Goal: Communication & Community: Answer question/provide support

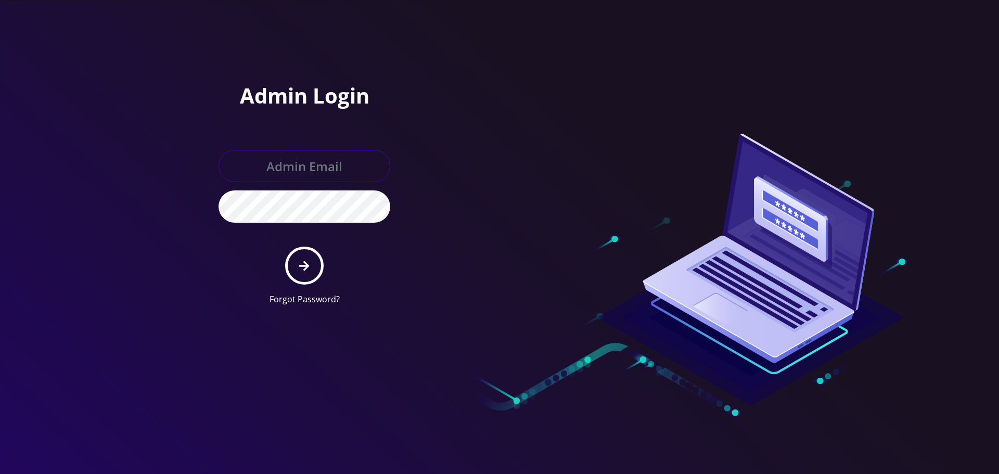
type input "[EMAIL_ADDRESS][DOMAIN_NAME]"
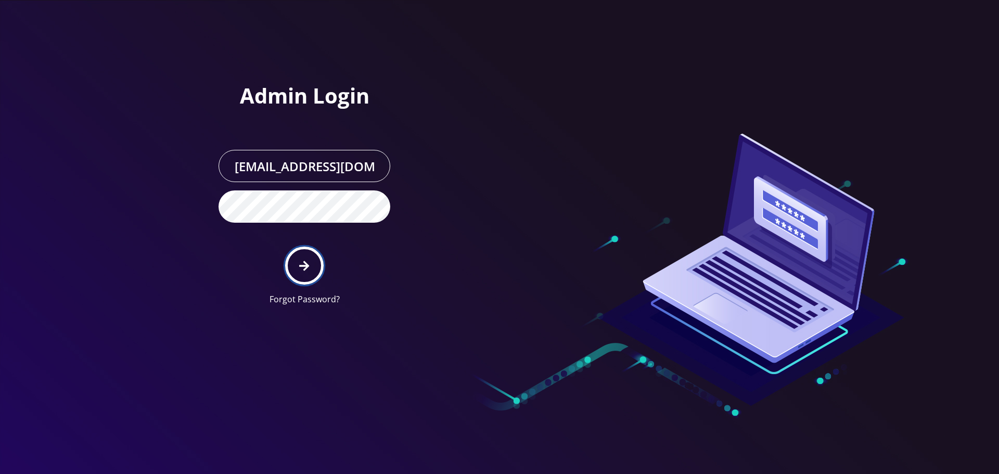
click at [309, 276] on button "submit" at bounding box center [304, 266] width 38 height 38
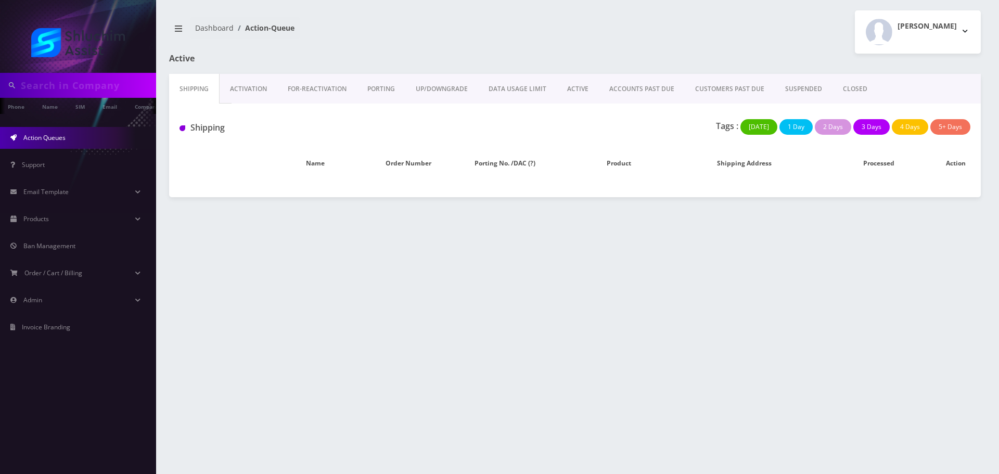
type input "9342239283"
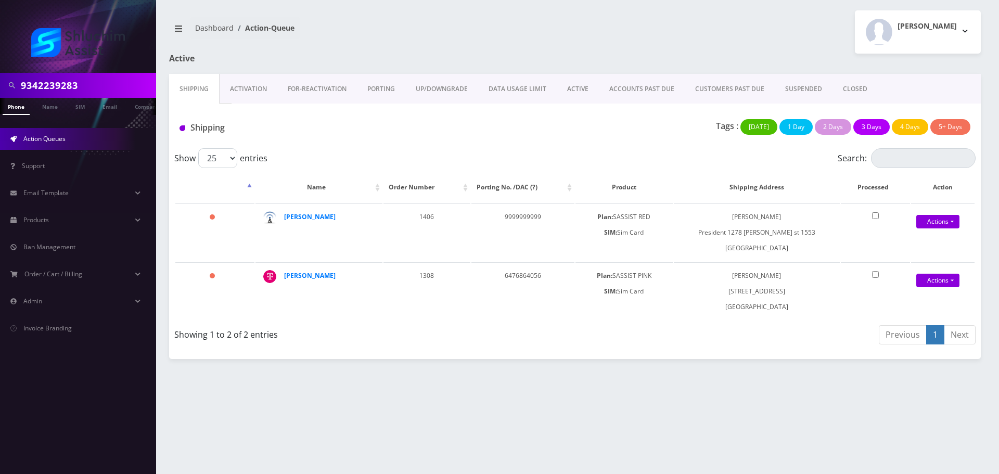
click at [87, 74] on div "9342239283" at bounding box center [78, 85] width 156 height 25
click at [91, 86] on input "9342239283" at bounding box center [87, 85] width 133 height 20
click at [637, 93] on link "ACCOUNTS PAST DUE" at bounding box center [642, 89] width 86 height 30
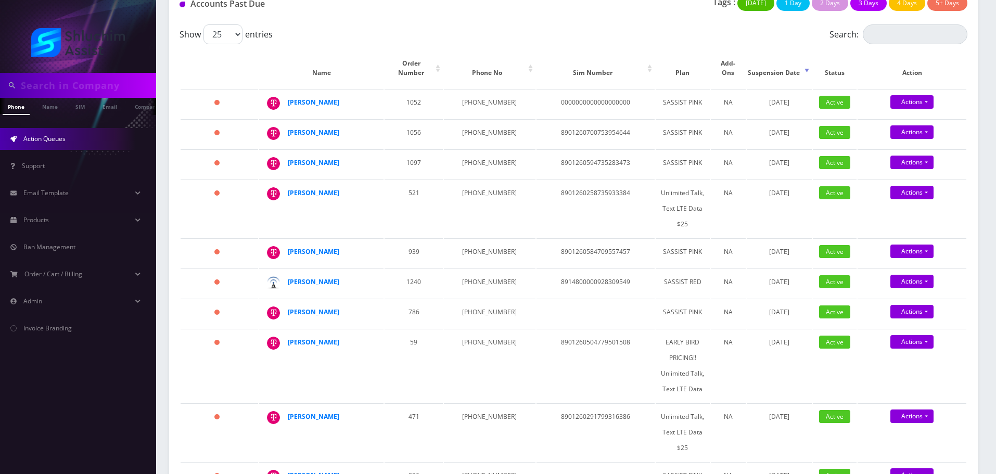
scroll to position [104, 0]
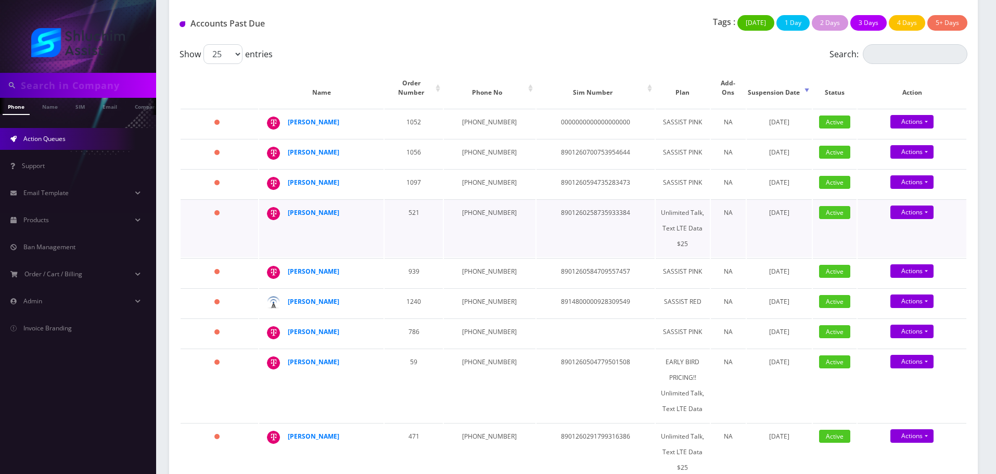
click at [403, 214] on td "521" at bounding box center [414, 228] width 58 height 58
click at [476, 178] on td "929-690-6370" at bounding box center [489, 183] width 91 height 29
copy td "929-690-6370"
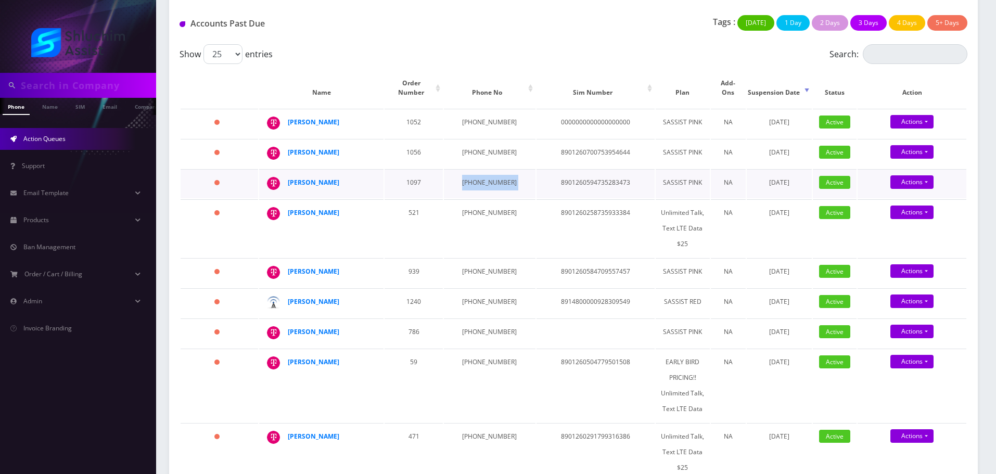
click at [468, 172] on td "929-690-6370" at bounding box center [489, 183] width 91 height 29
click at [486, 142] on td "929-680-5852" at bounding box center [489, 153] width 91 height 29
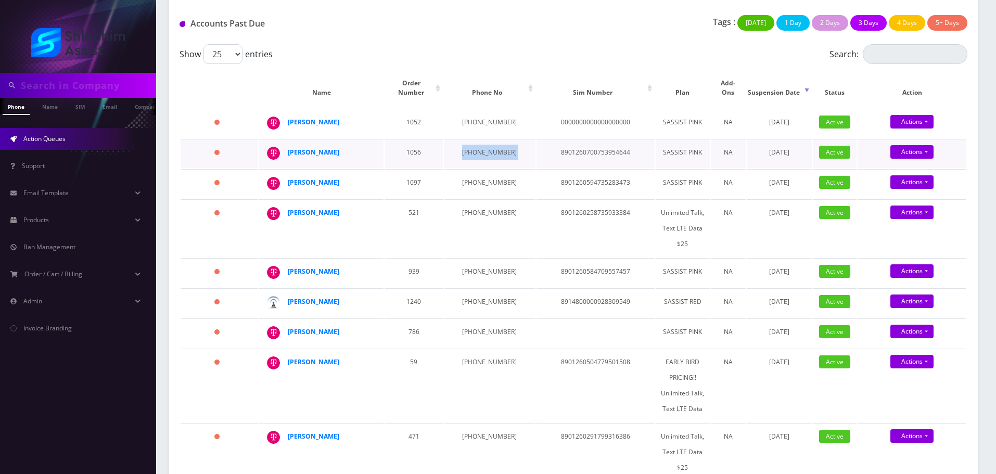
click at [486, 142] on td "929-680-5852" at bounding box center [489, 153] width 91 height 29
copy td "929-680-5852"
click at [486, 116] on td "845-459-9879" at bounding box center [489, 123] width 91 height 29
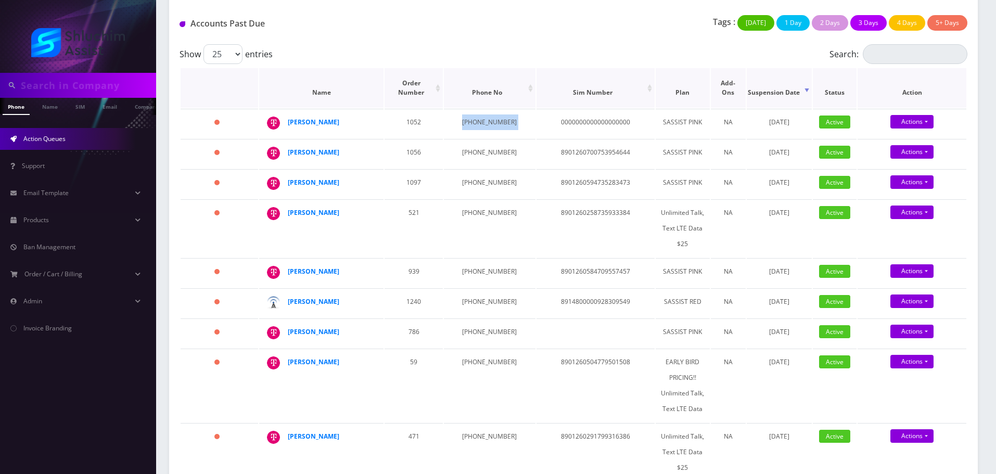
copy td "845-459-9879"
drag, startPoint x: 355, startPoint y: 145, endPoint x: 333, endPoint y: 155, distance: 24.5
click at [287, 145] on td "Levik Steinmetz" at bounding box center [321, 153] width 124 height 29
copy div "Levik Steinmetz"
drag, startPoint x: 342, startPoint y: 117, endPoint x: 294, endPoint y: 130, distance: 49.6
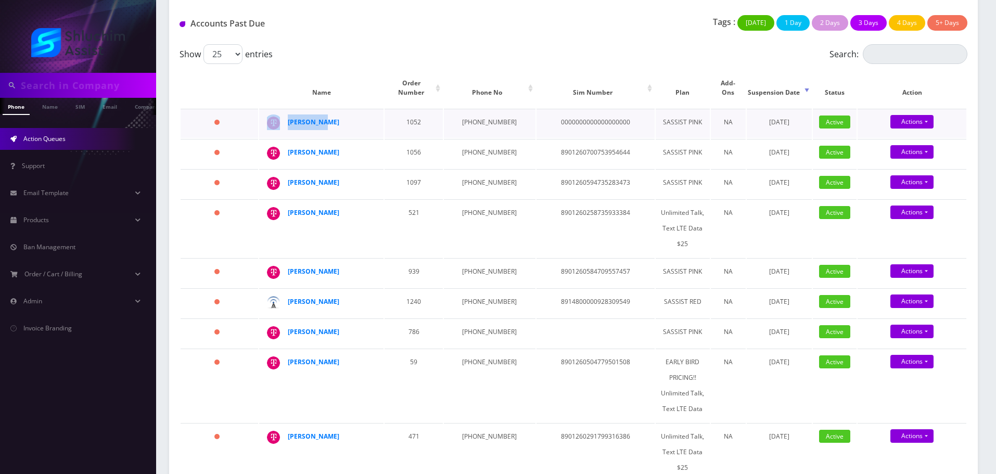
click at [373, 114] on div "[PERSON_NAME]" at bounding box center [373, 114] width 0 height 0
copy div "[PERSON_NAME]"
click at [332, 148] on strong "[PERSON_NAME]" at bounding box center [314, 152] width 52 height 9
click at [476, 111] on td "[PHONE_NUMBER]" at bounding box center [489, 123] width 91 height 29
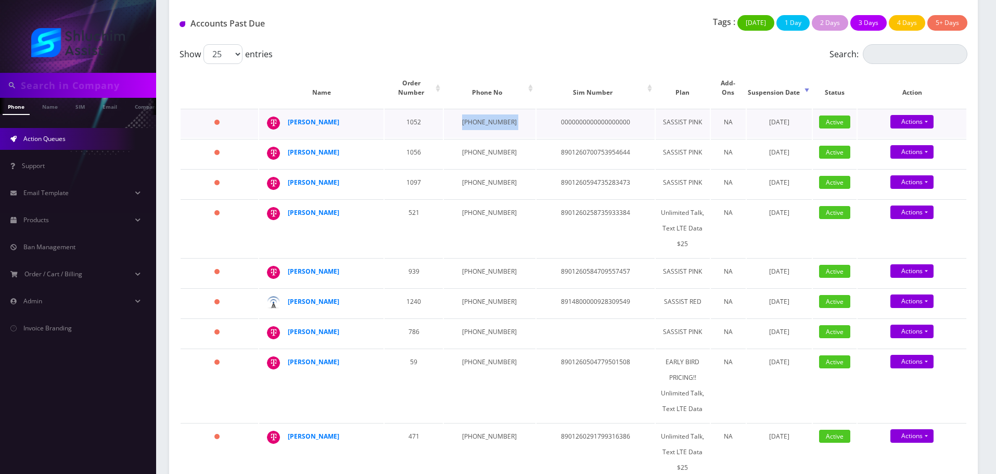
click at [476, 111] on td "[PHONE_NUMBER]" at bounding box center [489, 123] width 91 height 29
click at [303, 118] on strong "[PERSON_NAME]" at bounding box center [314, 122] width 52 height 9
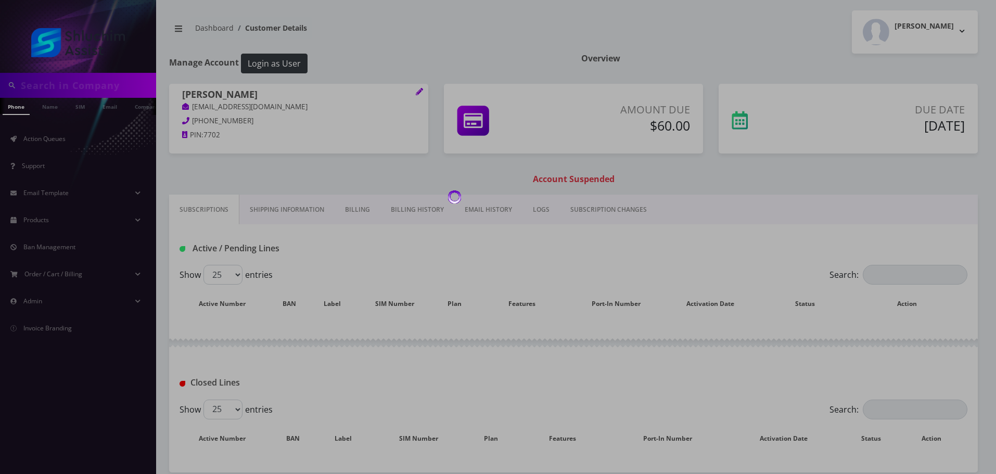
type input "9342239283"
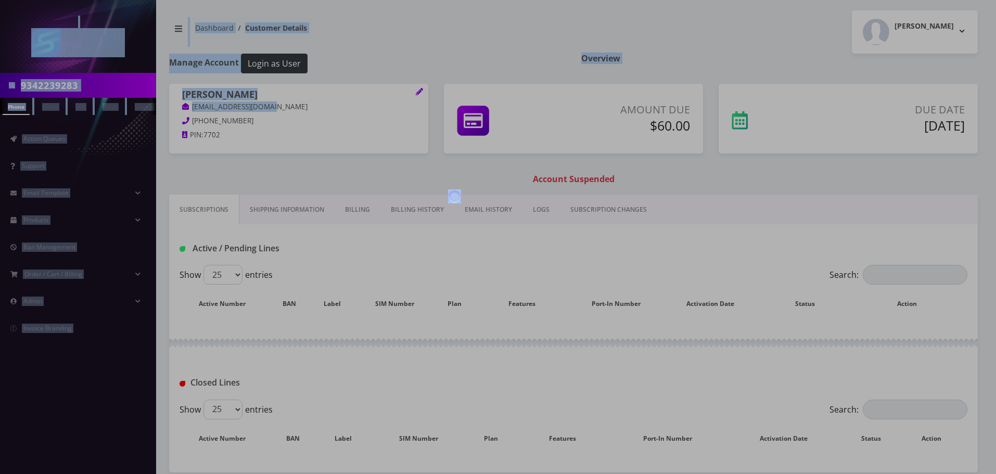
drag, startPoint x: 273, startPoint y: 109, endPoint x: 206, endPoint y: 120, distance: 67.6
click at [173, 109] on body "9342239283 Phone Name SIM Email Company Customer Action Queues Support Email Te…" at bounding box center [498, 261] width 996 height 523
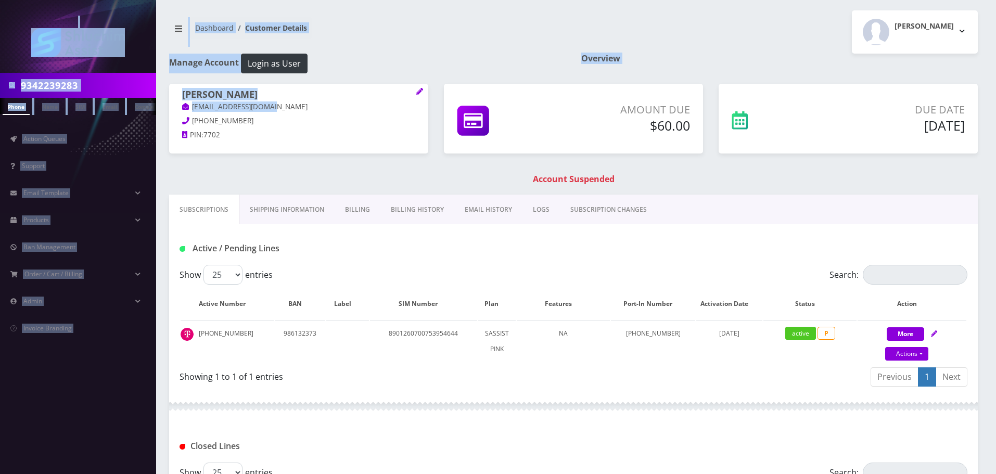
click at [270, 107] on p "lysteinmetz@gmail.com" at bounding box center [298, 106] width 233 height 11
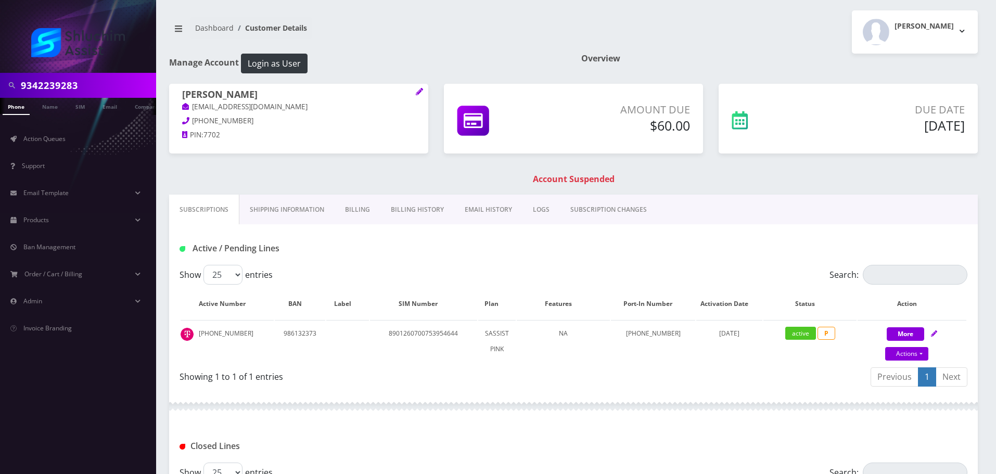
click at [280, 106] on p "lysteinmetz@gmail.com" at bounding box center [298, 106] width 233 height 11
drag, startPoint x: 279, startPoint y: 109, endPoint x: 190, endPoint y: 110, distance: 89.5
click at [190, 110] on p "lysteinmetz@gmail.com" at bounding box center [298, 106] width 233 height 11
copy link "lysteinmetz@gmail.com"
click at [419, 219] on link "Billing History" at bounding box center [417, 210] width 74 height 30
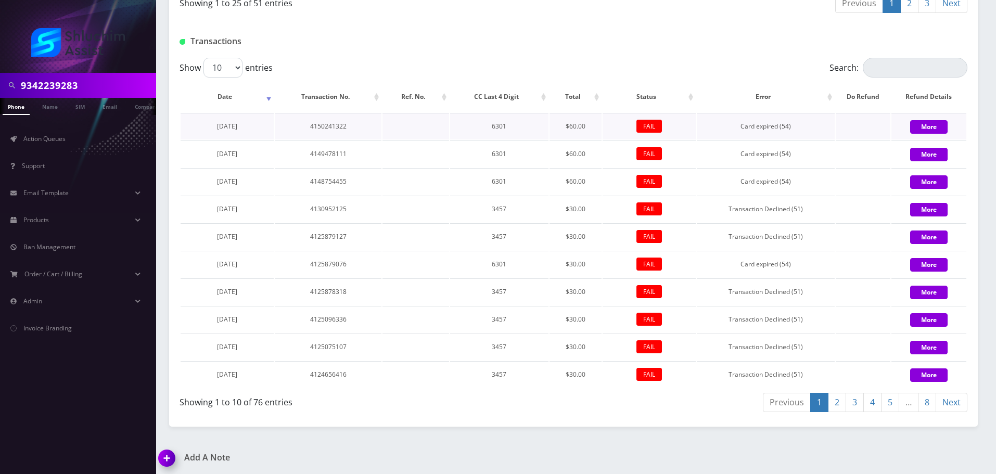
scroll to position [1254, 0]
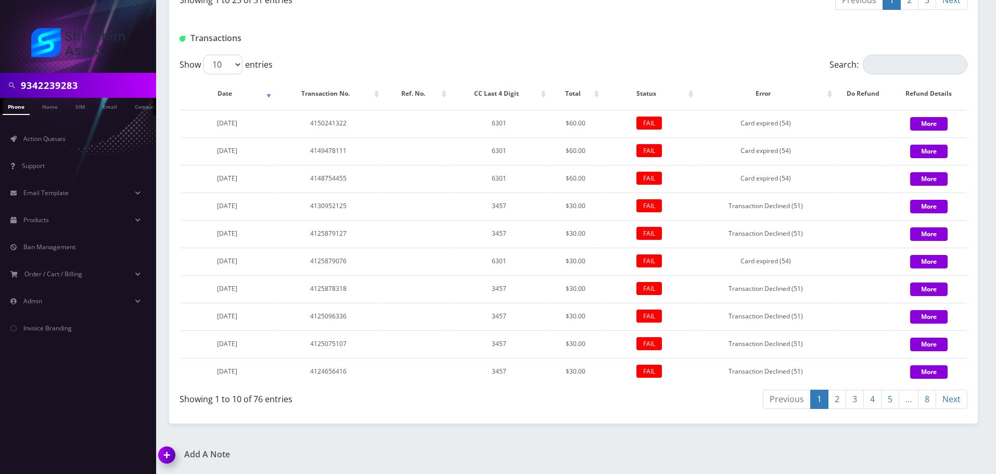
click at [835, 404] on link "2" at bounding box center [837, 399] width 18 height 19
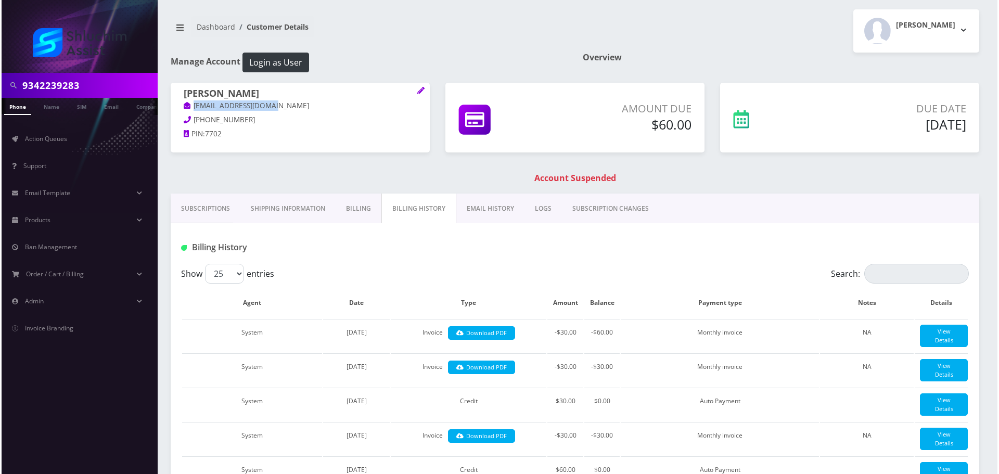
scroll to position [0, 0]
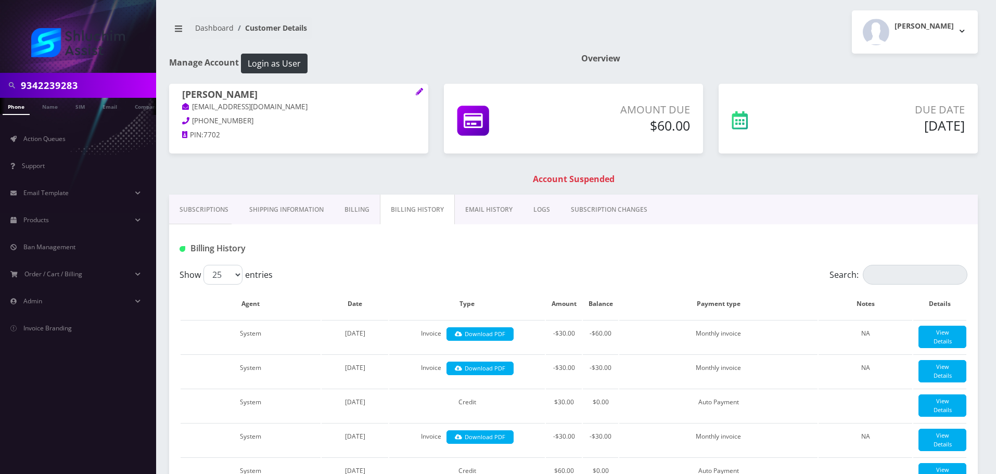
click at [99, 83] on input "9342239283" at bounding box center [87, 85] width 133 height 20
drag, startPoint x: 489, startPoint y: 208, endPoint x: 500, endPoint y: 211, distance: 11.2
click at [490, 209] on link "EMAIL HISTORY" at bounding box center [489, 210] width 68 height 30
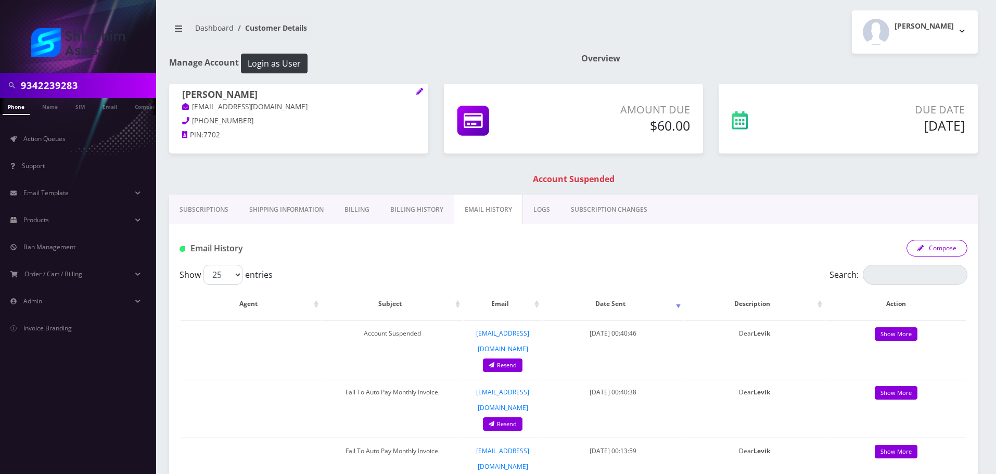
click at [946, 252] on button "Compose" at bounding box center [936, 248] width 61 height 17
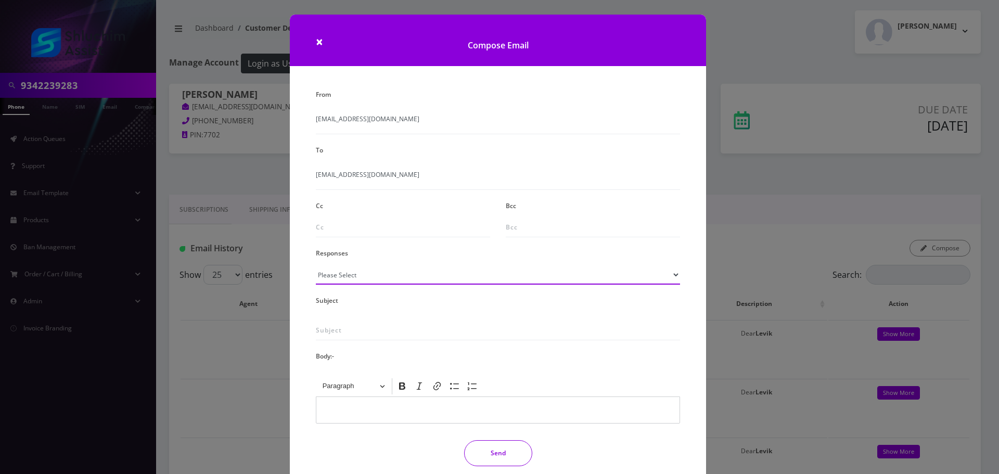
drag, startPoint x: 417, startPoint y: 267, endPoint x: 417, endPoint y: 274, distance: 7.3
click at [417, 269] on select "Please Select TMobile port Unable to activate CH Pickup Past Due Pick up follow…" at bounding box center [498, 275] width 364 height 20
select select "29"
click at [316, 265] on select "Please Select TMobile port Unable to activate CH Pickup Past Due Pick up follow…" at bounding box center [498, 275] width 364 height 20
type input "Subject: URGENT Action Required: Past Due Payment for Shluchim Assist"
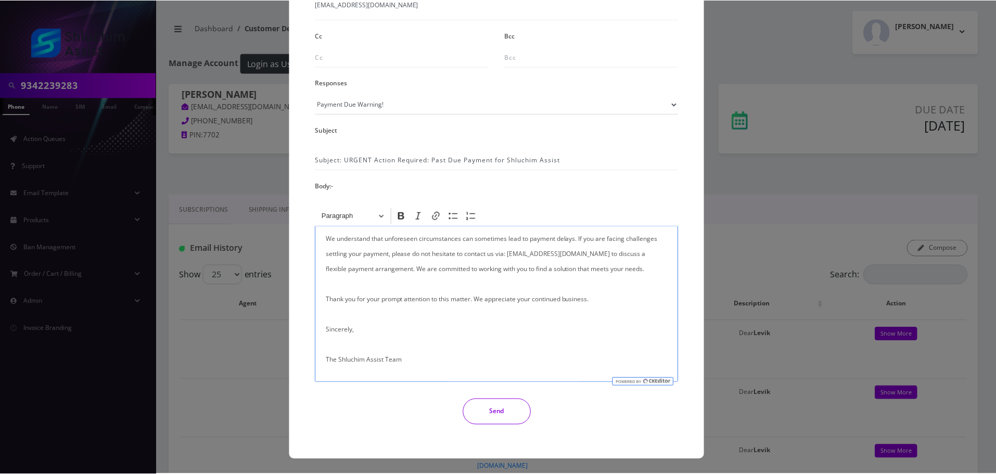
scroll to position [248, 0]
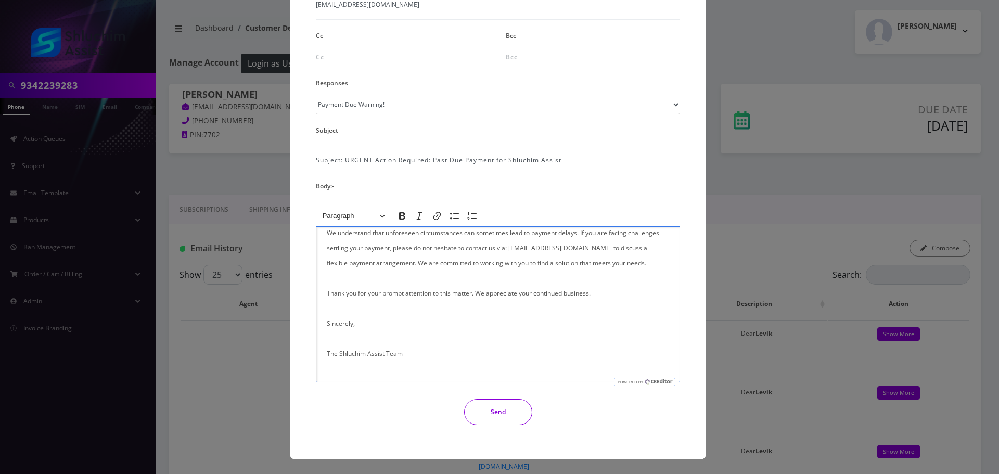
click at [497, 401] on button "Send" at bounding box center [498, 412] width 68 height 26
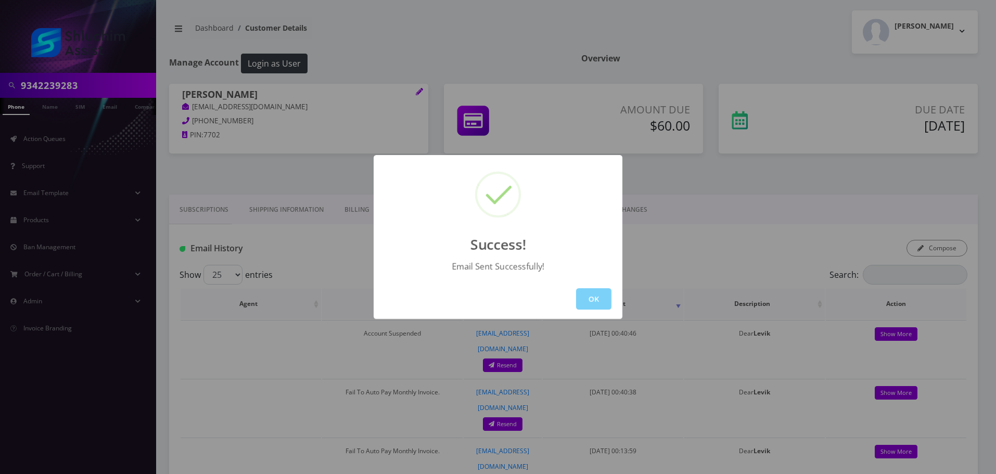
drag, startPoint x: 608, startPoint y: 302, endPoint x: 598, endPoint y: 300, distance: 10.0
click at [608, 302] on button "OK" at bounding box center [593, 298] width 35 height 21
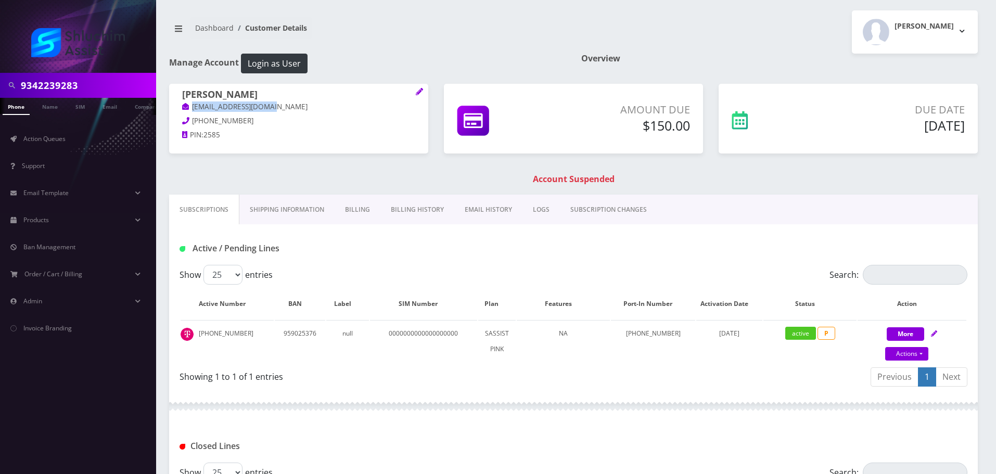
drag, startPoint x: 305, startPoint y: 111, endPoint x: 186, endPoint y: 110, distance: 119.2
click at [186, 110] on p "elimusic613@gmail.com" at bounding box center [298, 106] width 233 height 11
copy link "elimusic613@gmail.com"
click at [475, 211] on link "EMAIL HISTORY" at bounding box center [488, 210] width 68 height 30
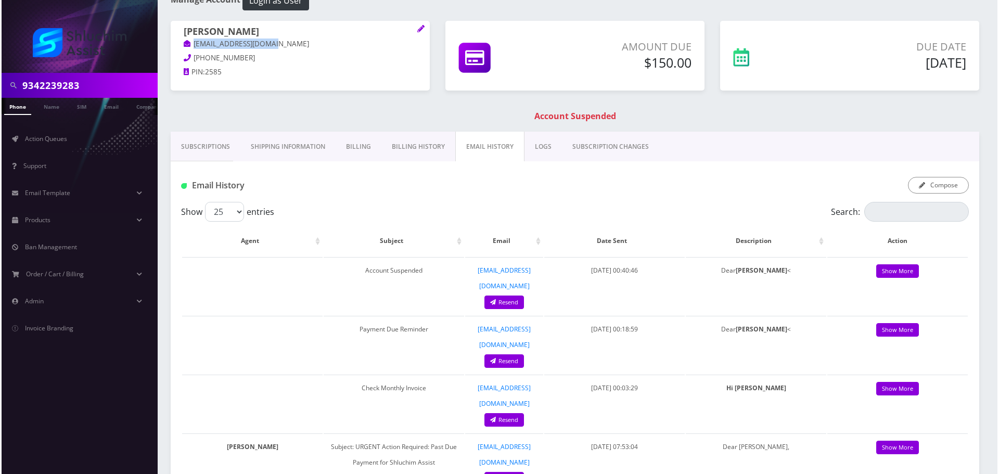
scroll to position [52, 0]
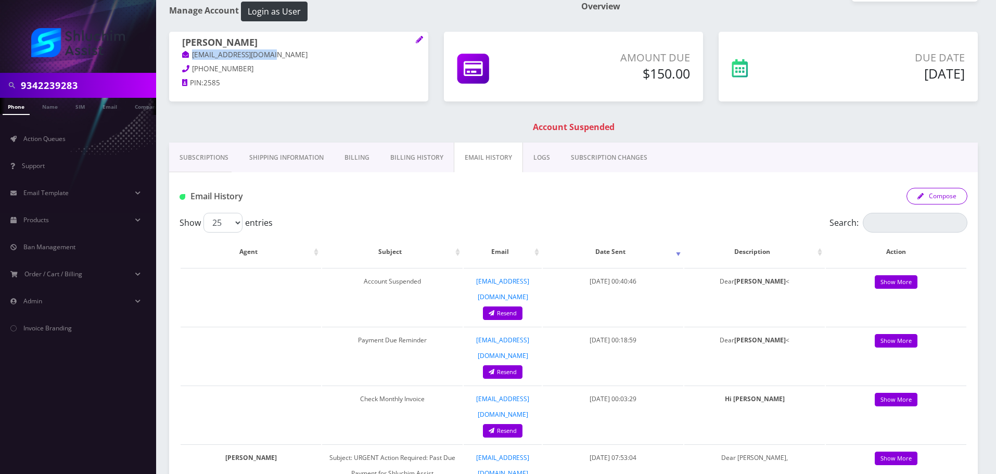
click at [938, 199] on button "Compose" at bounding box center [936, 196] width 61 height 17
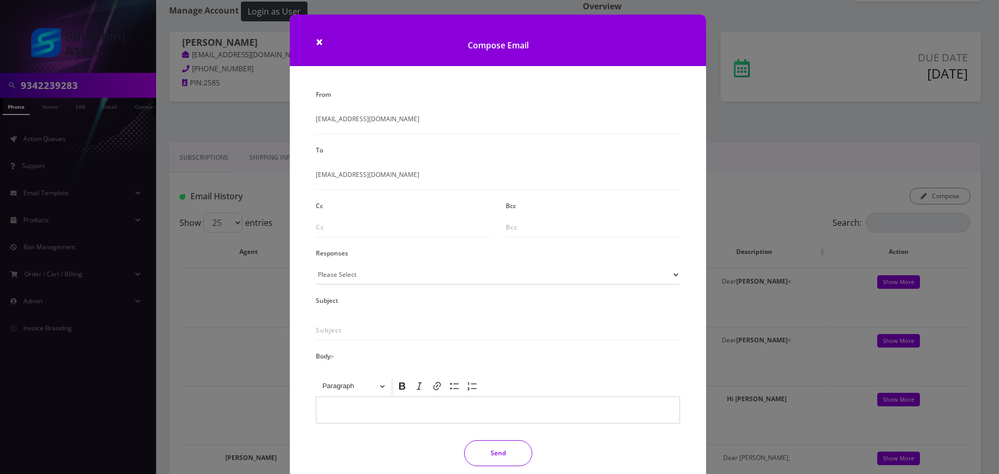
click at [486, 292] on div "From info@shluchimassist.com To elimusic613@gmail.com Cc Bcc Responses Please S…" at bounding box center [498, 281] width 380 height 388
click at [490, 282] on select "Please Select TMobile port Unable to activate CH Pickup Past Due Pick up follow…" at bounding box center [498, 275] width 364 height 20
select select "29"
click at [316, 265] on select "Please Select TMobile port Unable to activate CH Pickup Past Due Pick up follow…" at bounding box center [498, 275] width 364 height 20
type input "Subject: URGENT Action Required: Past Due Payment for Shluchim Assist"
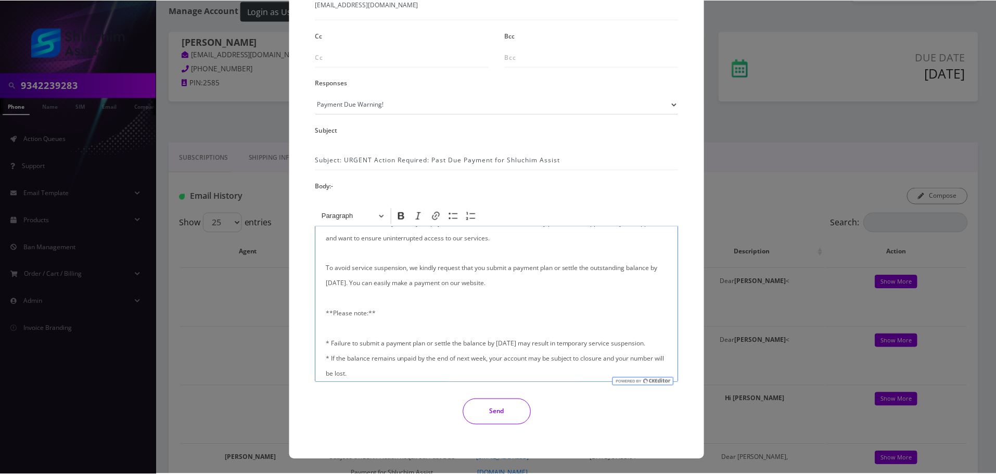
scroll to position [248, 0]
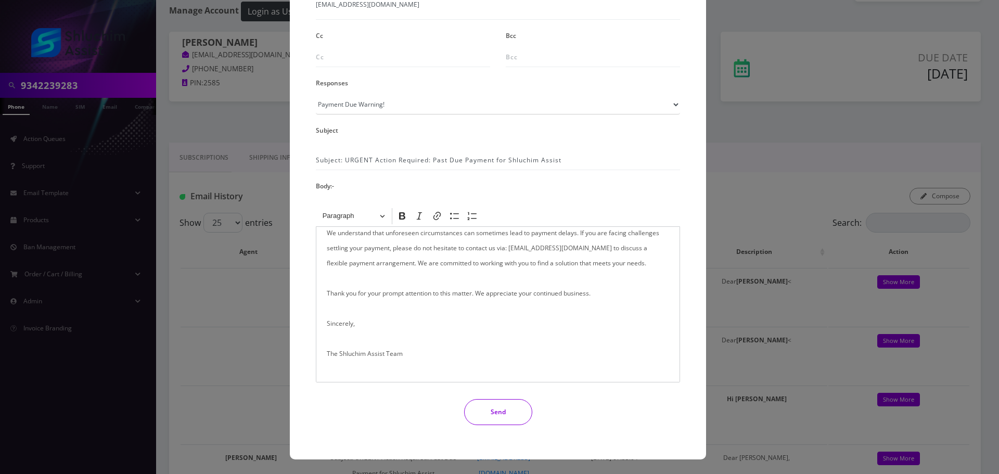
click at [501, 405] on button "Send" at bounding box center [498, 412] width 68 height 26
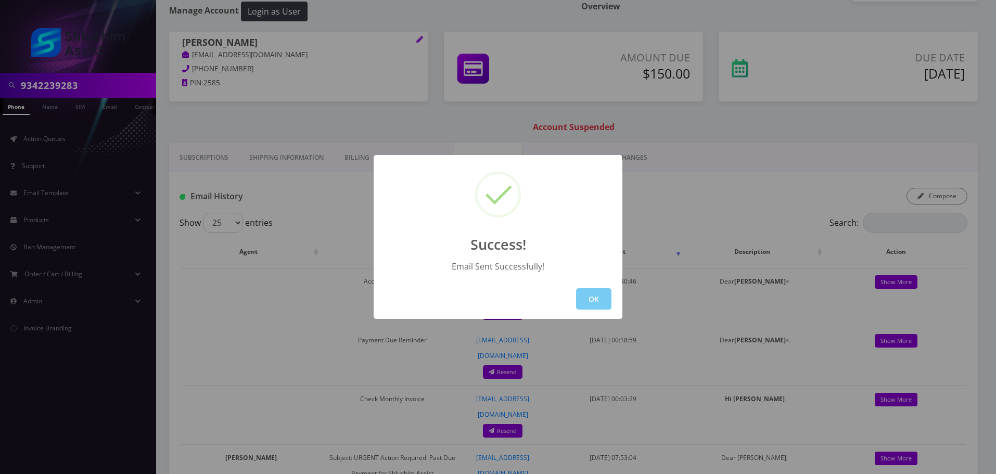
click at [596, 304] on button "OK" at bounding box center [593, 298] width 35 height 21
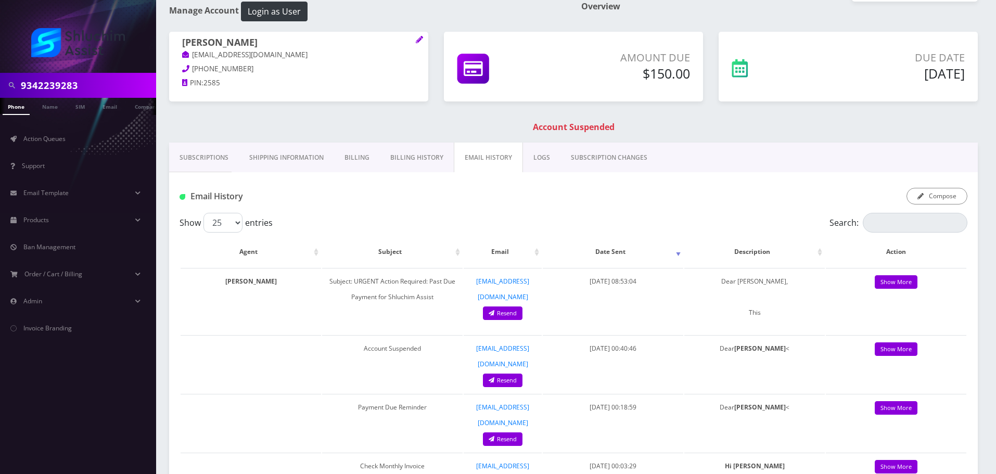
click at [402, 163] on link "Billing History" at bounding box center [417, 158] width 74 height 30
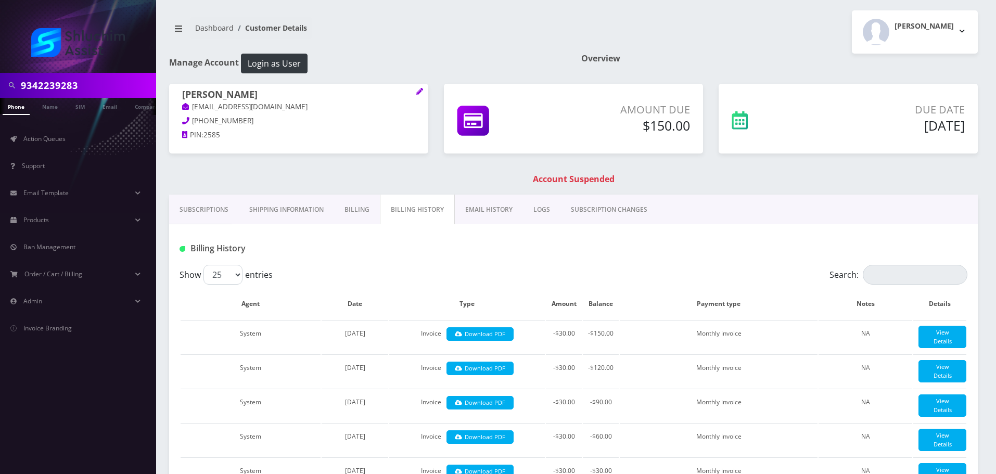
drag, startPoint x: 423, startPoint y: 208, endPoint x: 444, endPoint y: 211, distance: 21.1
click at [424, 208] on link "Billing History" at bounding box center [417, 210] width 75 height 30
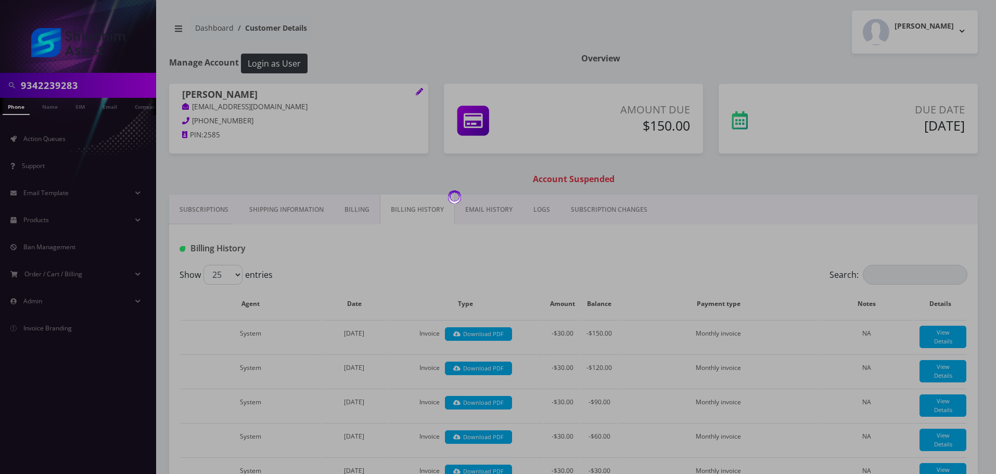
click at [477, 211] on div at bounding box center [498, 237] width 996 height 474
click at [479, 216] on link "EMAIL HISTORY" at bounding box center [489, 210] width 68 height 30
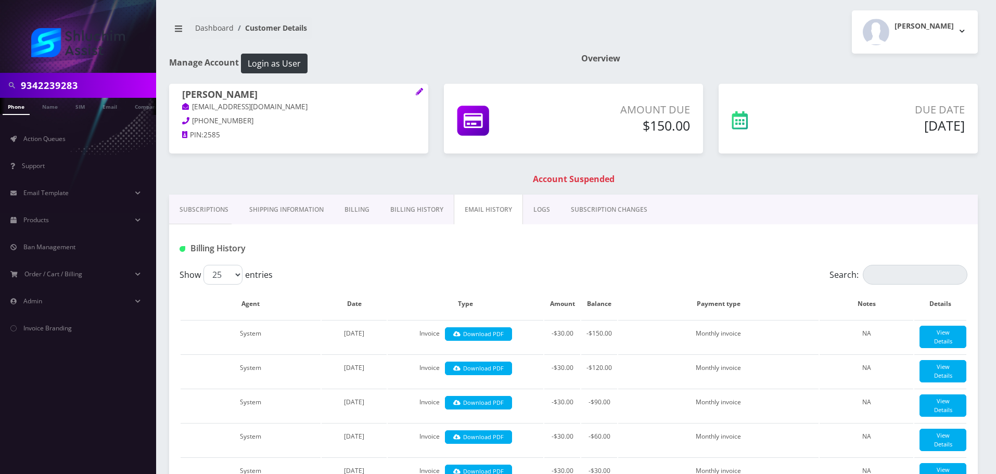
click at [479, 215] on link "EMAIL HISTORY" at bounding box center [488, 210] width 69 height 30
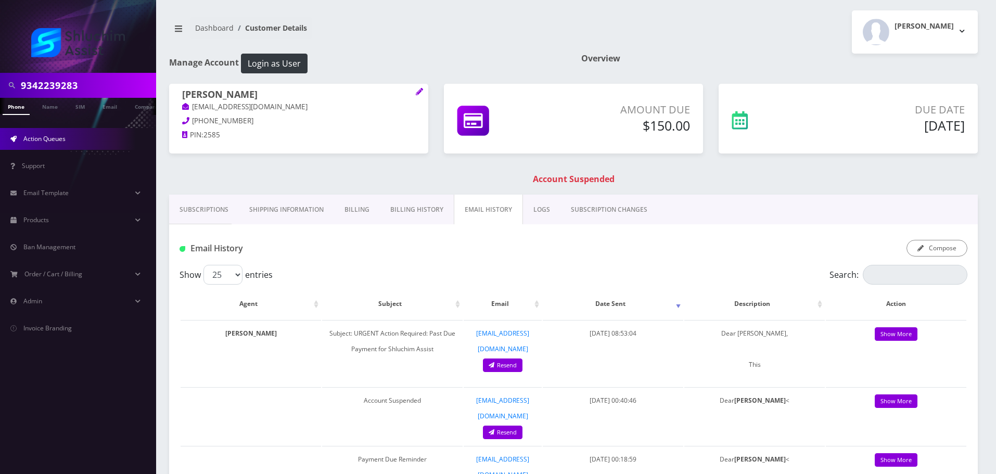
click at [71, 137] on link "Action Queues" at bounding box center [78, 139] width 156 height 22
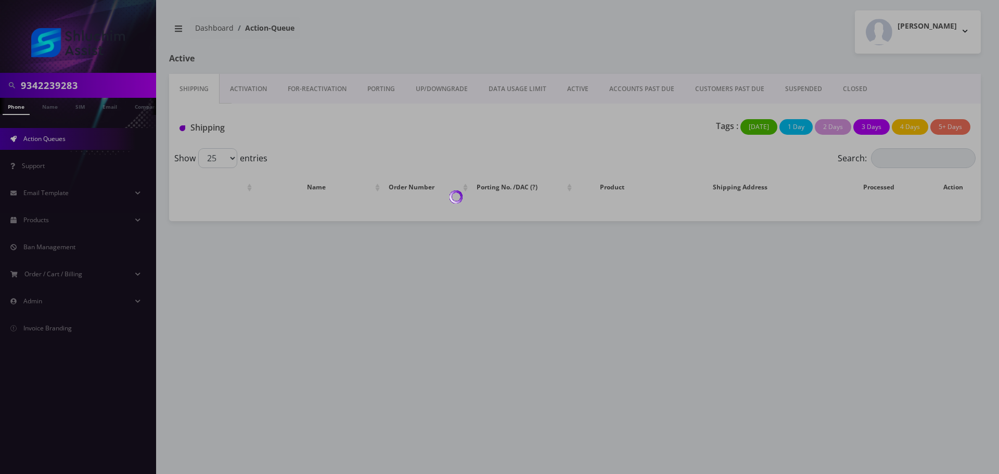
click at [640, 90] on div at bounding box center [499, 237] width 999 height 474
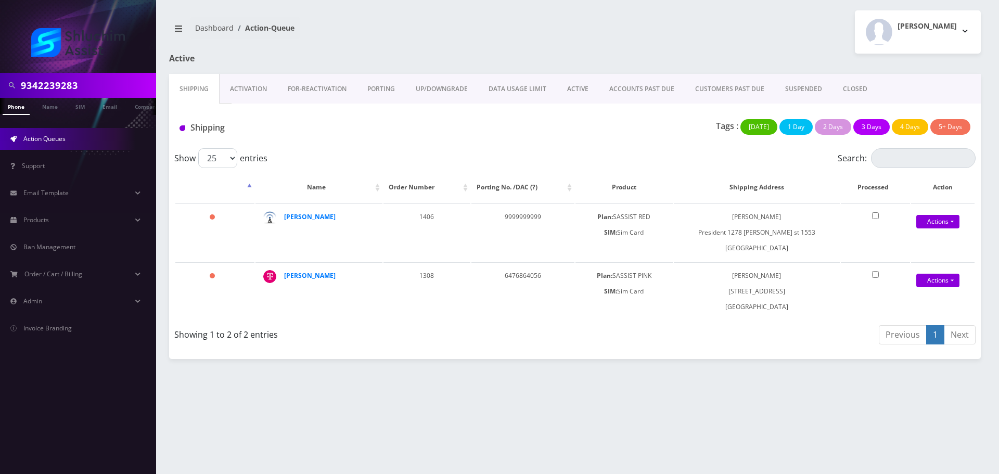
click at [640, 90] on link "ACCOUNTS PAST DUE" at bounding box center [642, 89] width 86 height 30
click at [0, 0] on div at bounding box center [0, 0] width 0 height 0
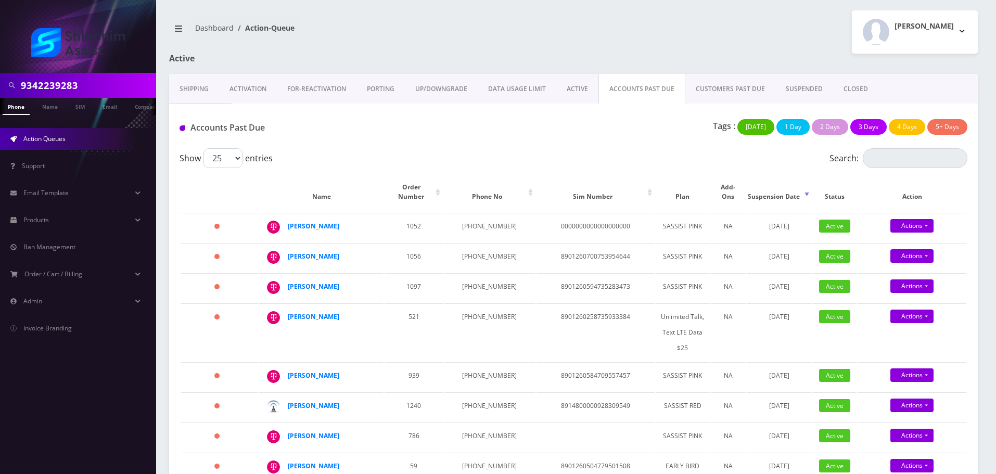
click at [110, 88] on input "9342239283" at bounding box center [87, 85] width 133 height 20
click at [101, 85] on input "9342239283" at bounding box center [87, 85] width 133 height 20
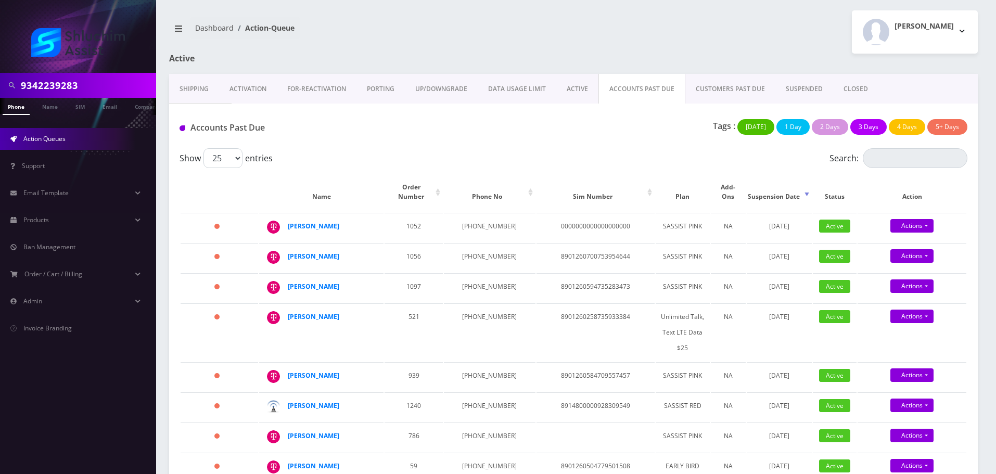
click at [101, 85] on input "9342239283" at bounding box center [87, 85] width 133 height 20
paste input "[EMAIL_ADDRESS][DOMAIN_NAME]"
type input "[EMAIL_ADDRESS][DOMAIN_NAME]"
click at [111, 106] on link "Email" at bounding box center [109, 106] width 25 height 17
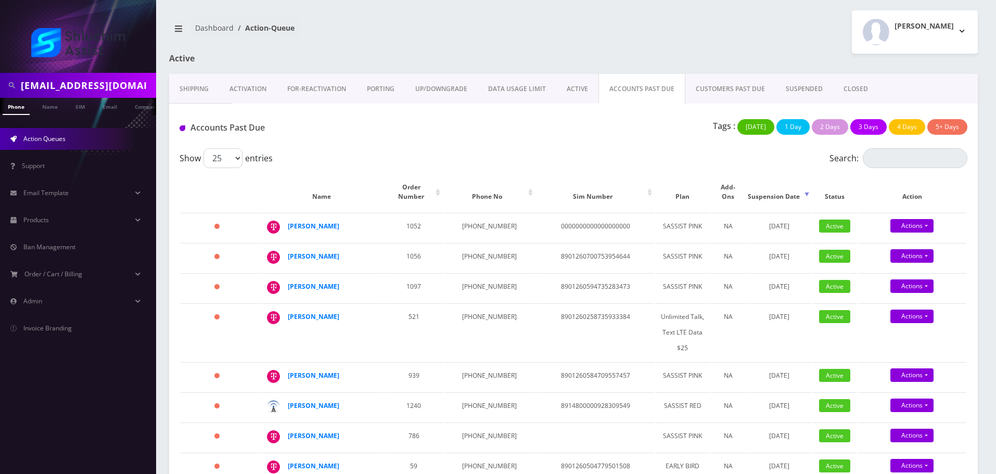
scroll to position [0, 5]
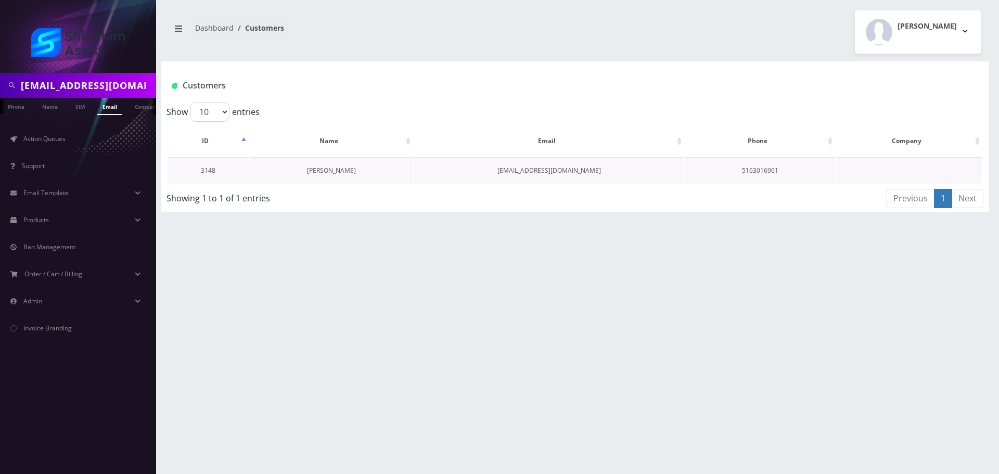
click at [330, 172] on link "[PERSON_NAME]" at bounding box center [331, 170] width 49 height 9
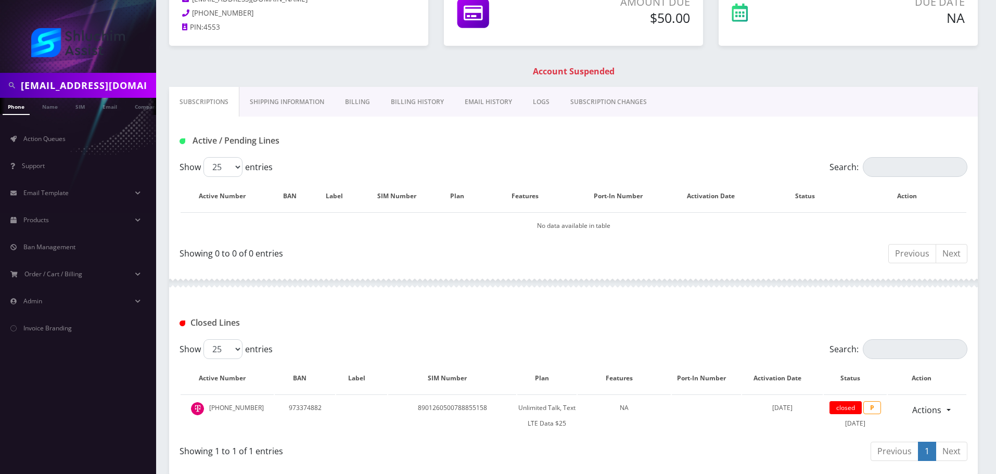
click at [417, 99] on link "Billing History" at bounding box center [417, 102] width 74 height 30
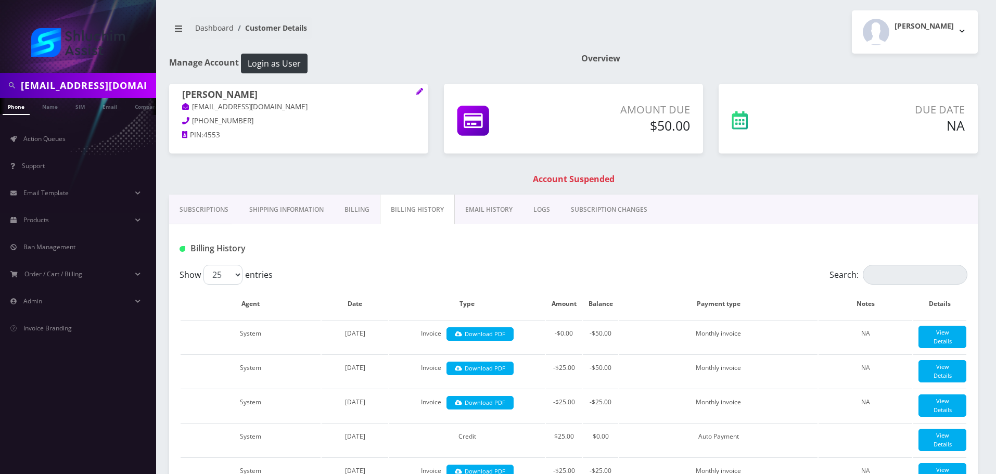
click at [137, 78] on input "[EMAIL_ADDRESS][DOMAIN_NAME]" at bounding box center [87, 85] width 133 height 20
click at [200, 214] on link "Subscriptions" at bounding box center [204, 210] width 70 height 30
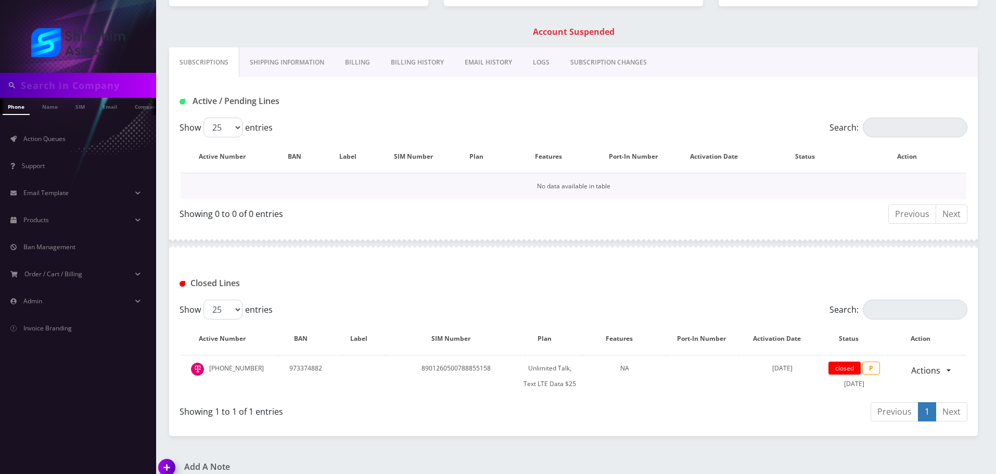
scroll to position [160, 0]
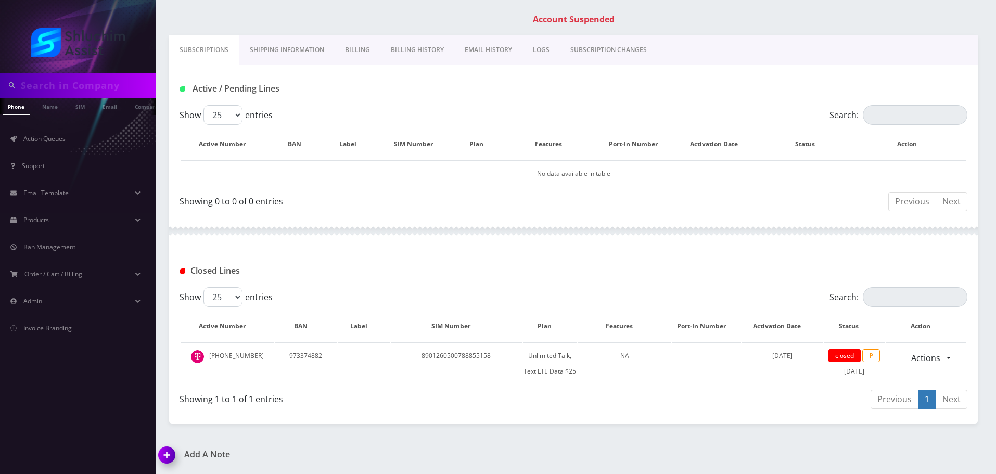
click at [357, 53] on link "Billing" at bounding box center [358, 50] width 46 height 30
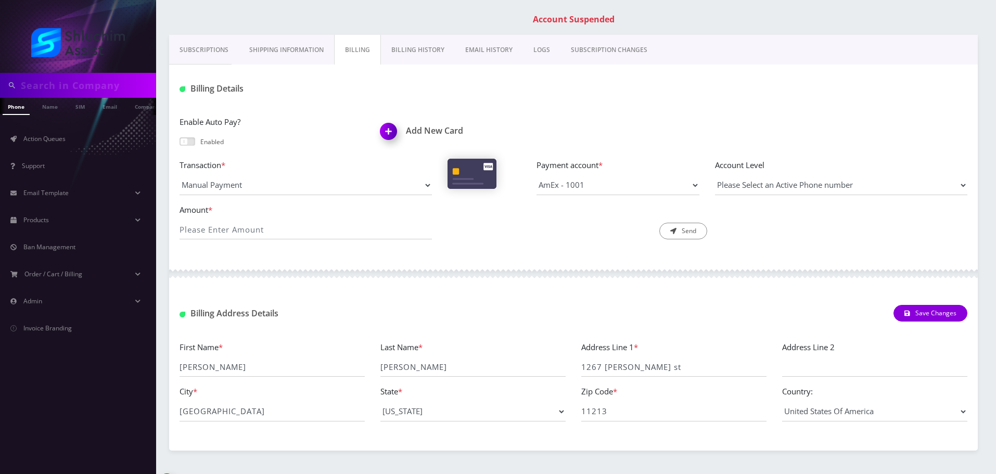
click at [392, 52] on link "Billing History" at bounding box center [418, 50] width 74 height 30
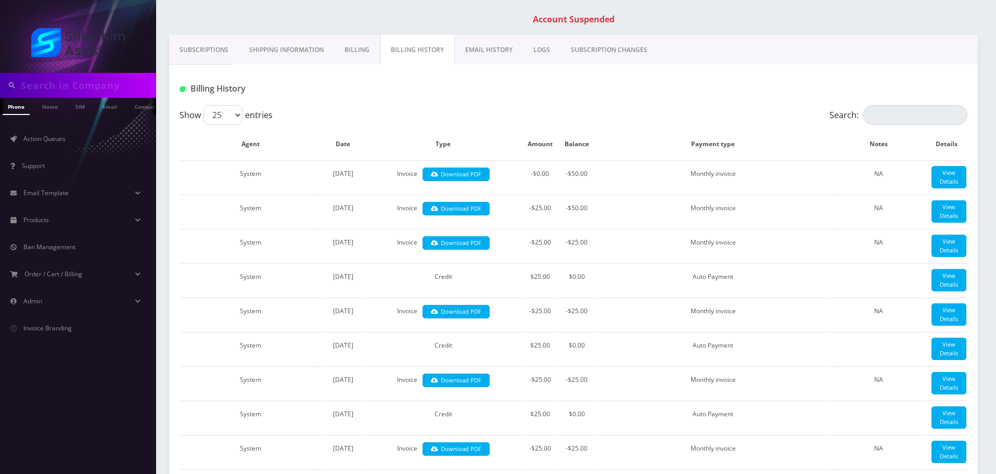
click at [307, 53] on link "Shipping Information" at bounding box center [286, 50] width 95 height 30
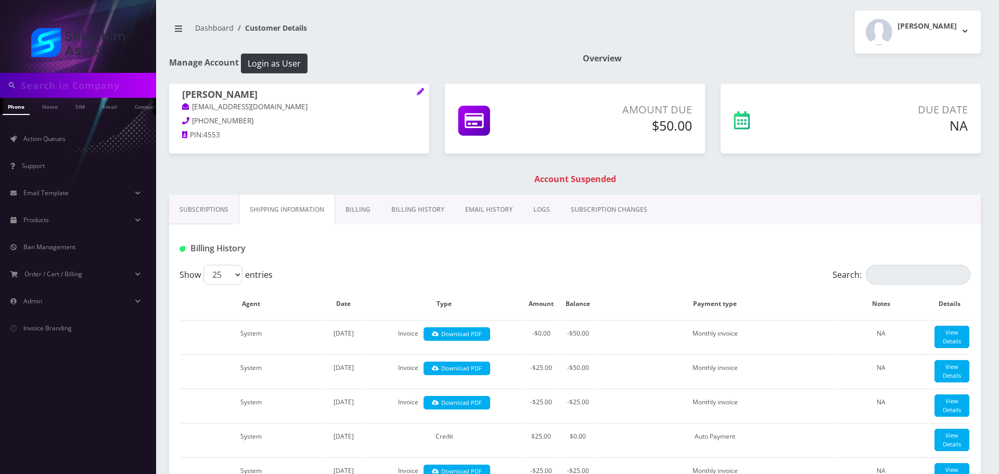
click at [234, 54] on h1 "Manage Account Login as User" at bounding box center [368, 64] width 398 height 20
